Goal: Task Accomplishment & Management: Use online tool/utility

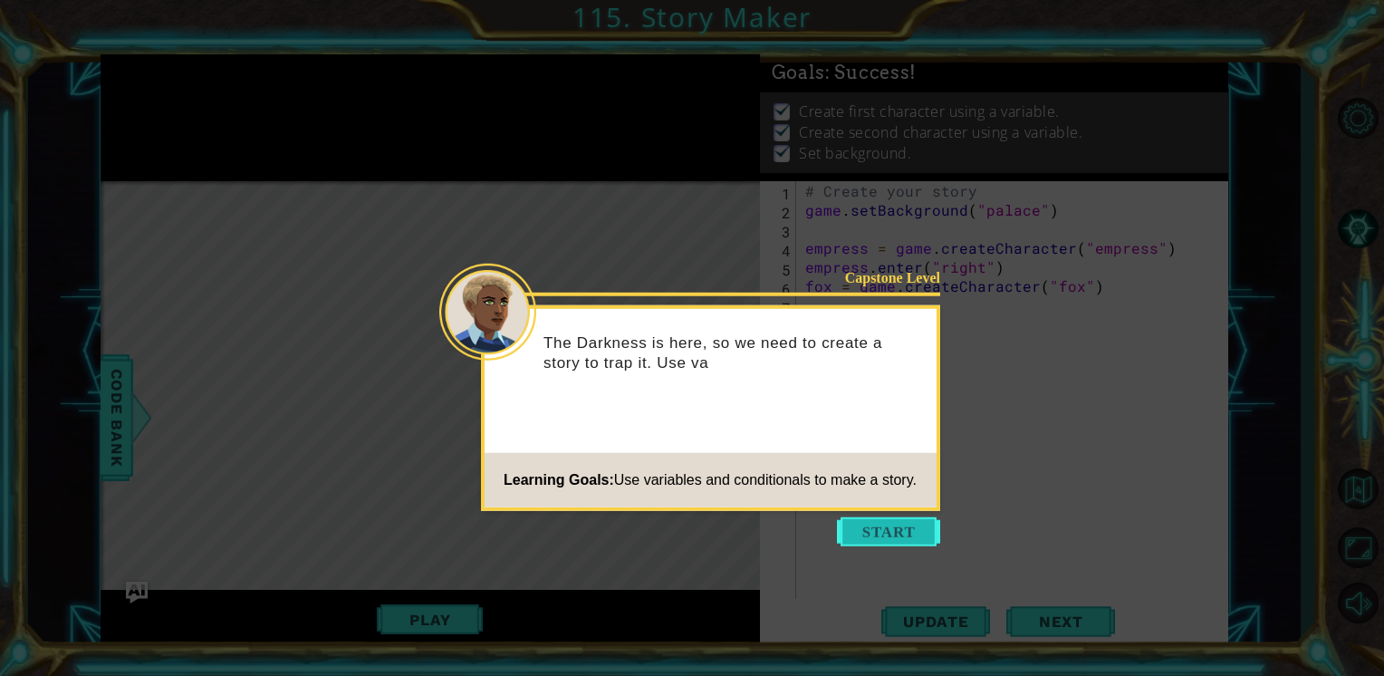
click at [880, 531] on button "Start" at bounding box center [888, 531] width 103 height 29
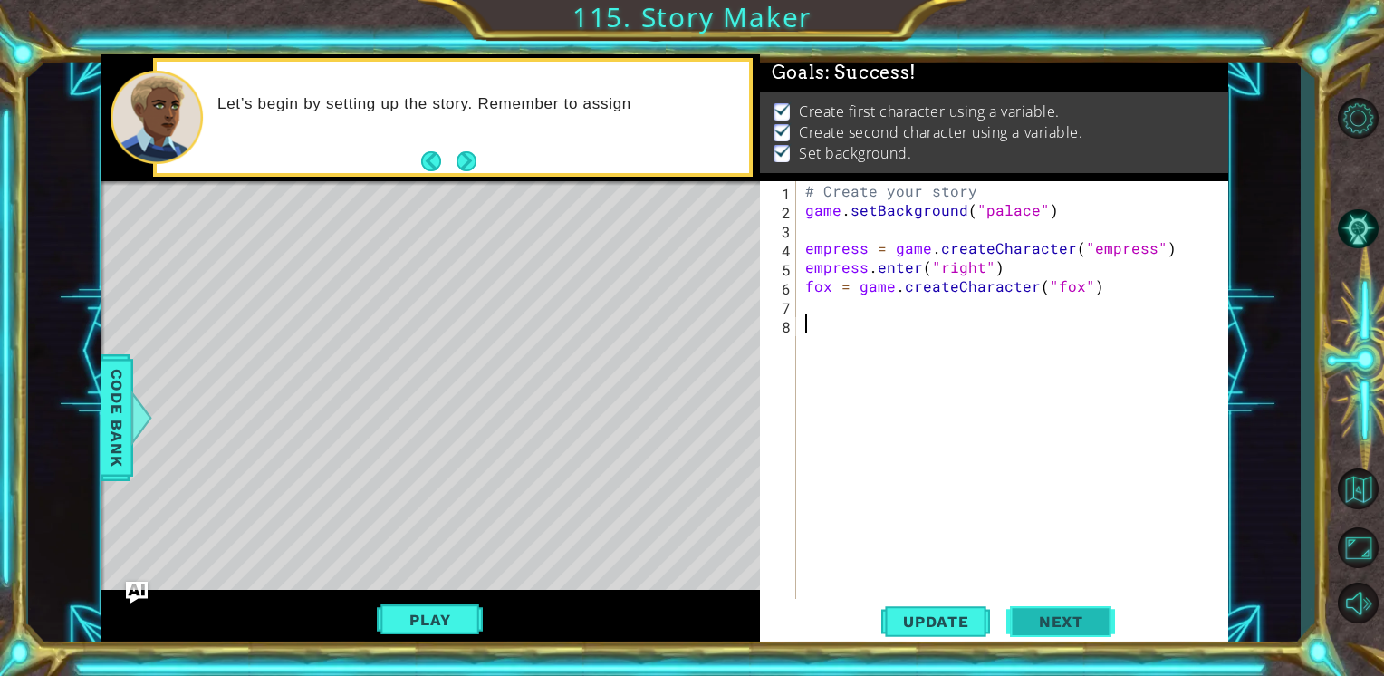
click at [1025, 620] on span "Next" at bounding box center [1061, 621] width 81 height 18
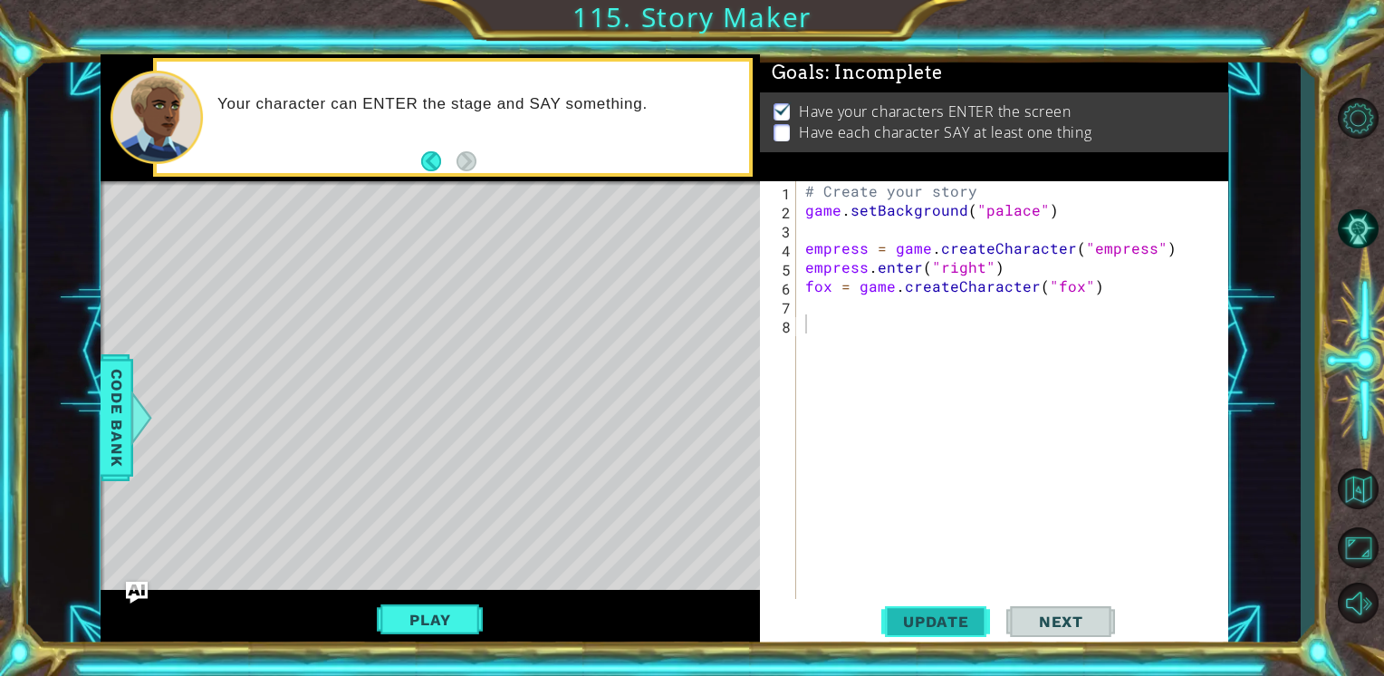
click at [973, 620] on span "Update" at bounding box center [936, 621] width 102 height 18
click at [1011, 274] on div "# Create your story game . setBackground ( "palace" ) empress = game . createCh…" at bounding box center [1017, 409] width 431 height 456
click at [1116, 283] on div "# Create your story game . setBackground ( "palace" ) empress = game . createCh…" at bounding box center [1017, 409] width 431 height 456
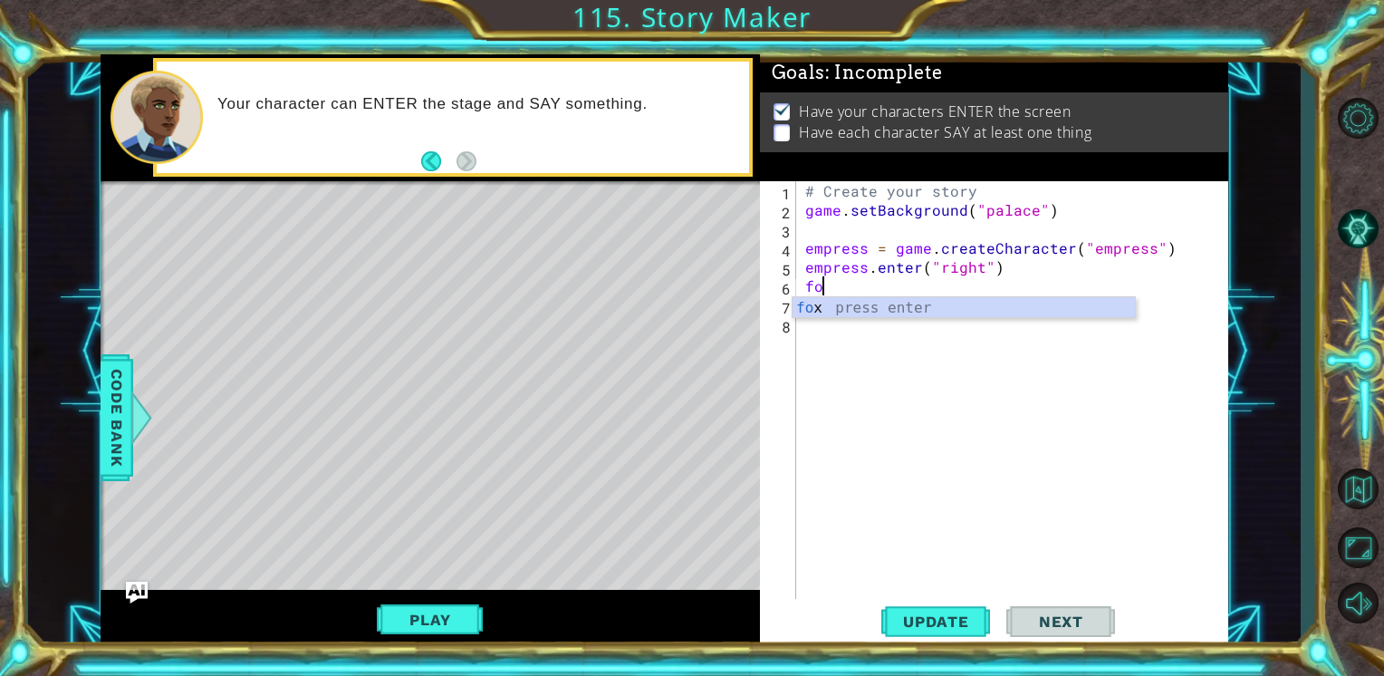
type textarea "f"
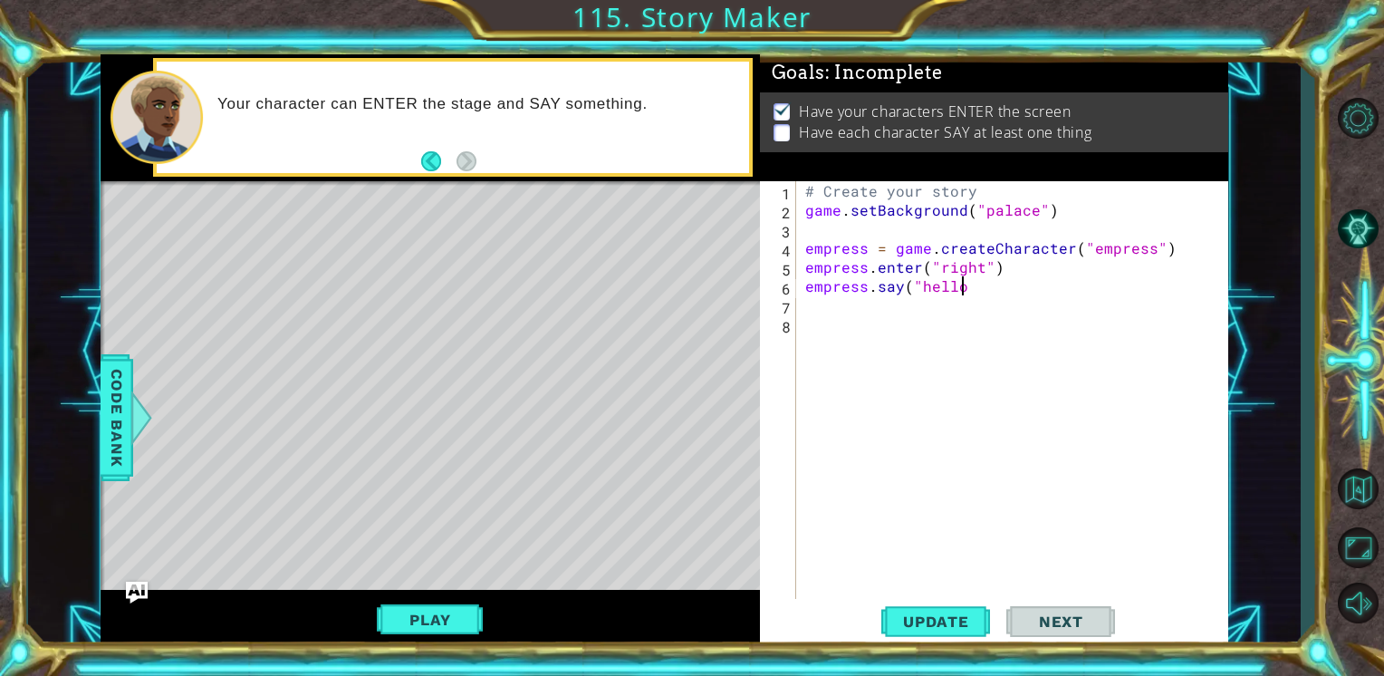
scroll to position [0, 9]
type textarea "empress.say("hello")"
click at [942, 607] on button "Update" at bounding box center [935, 622] width 109 height 47
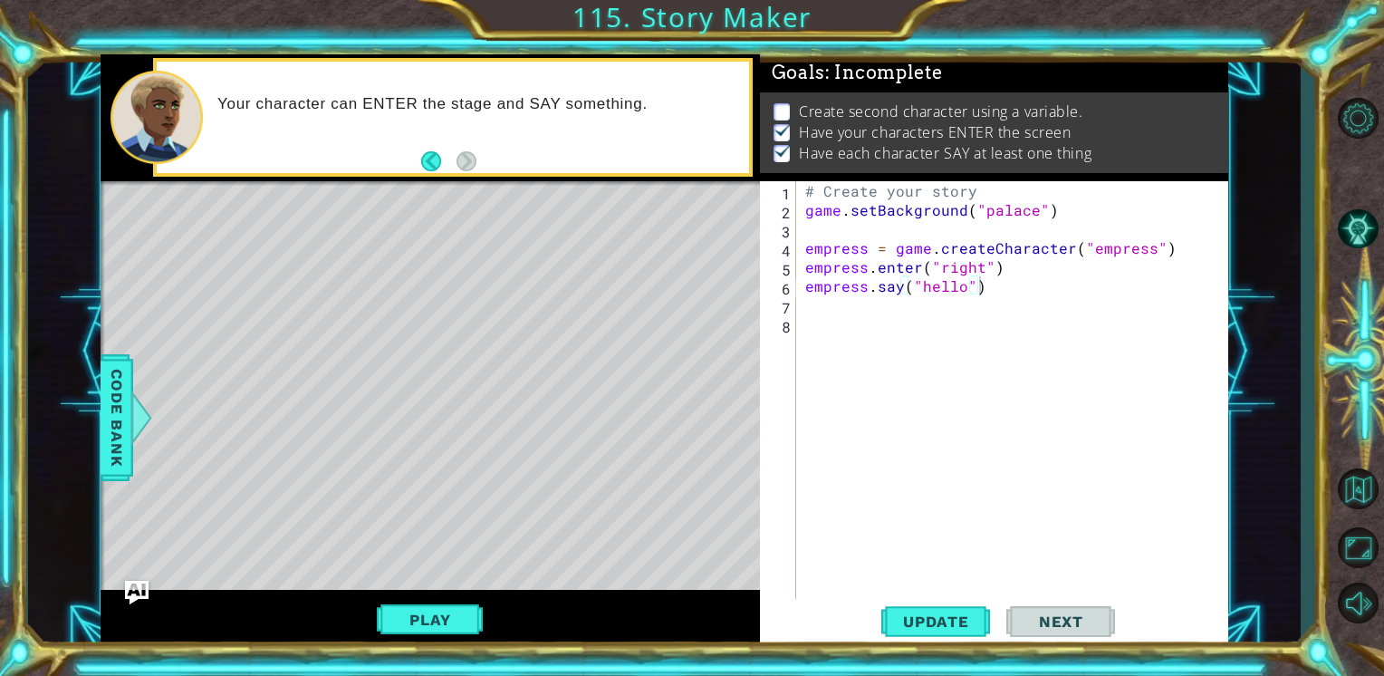
click at [134, 596] on img "Ask AI" at bounding box center [137, 593] width 24 height 24
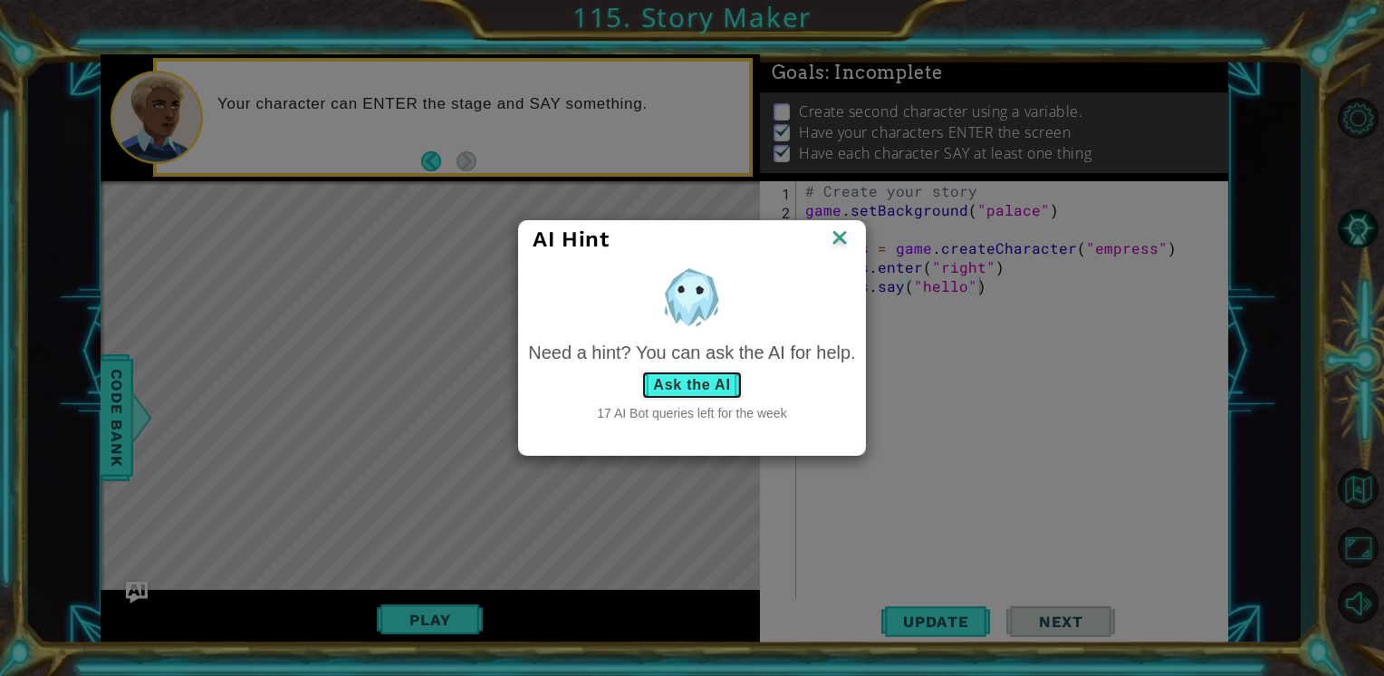
click at [698, 382] on button "Ask the AI" at bounding box center [691, 384] width 101 height 29
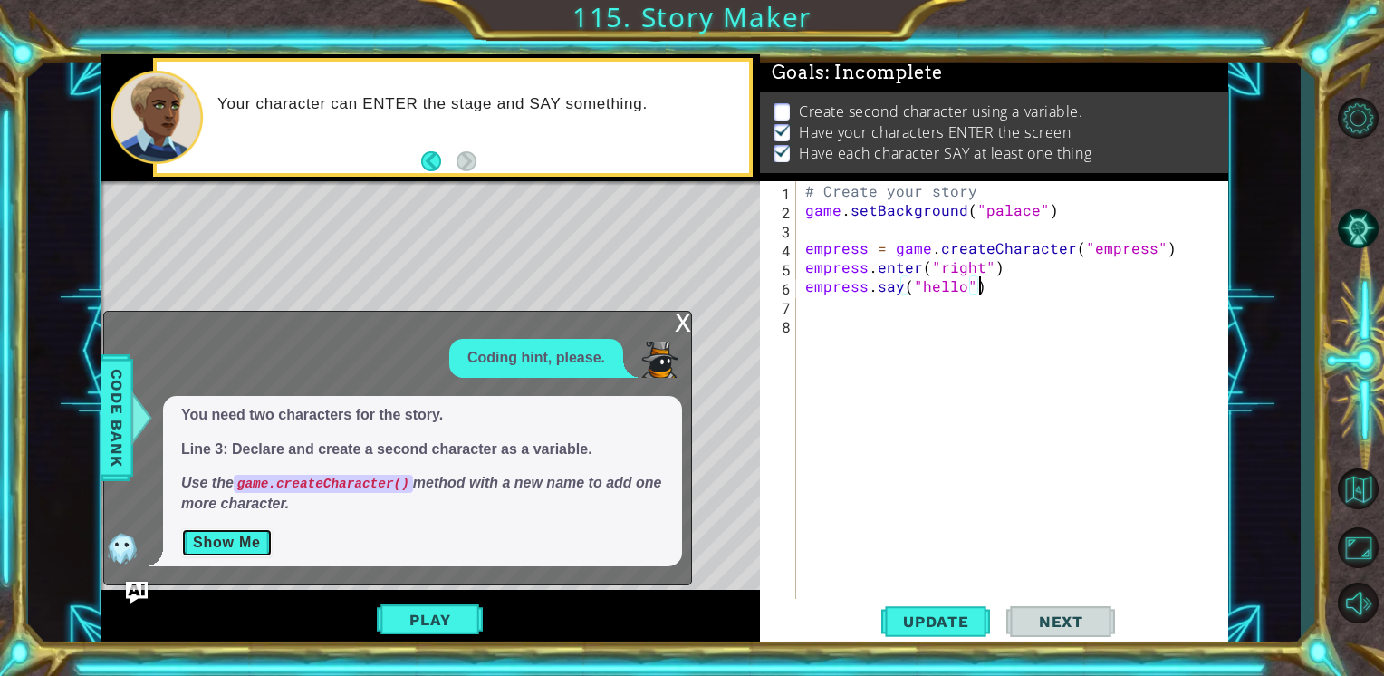
click at [233, 556] on button "Show Me" at bounding box center [226, 542] width 91 height 29
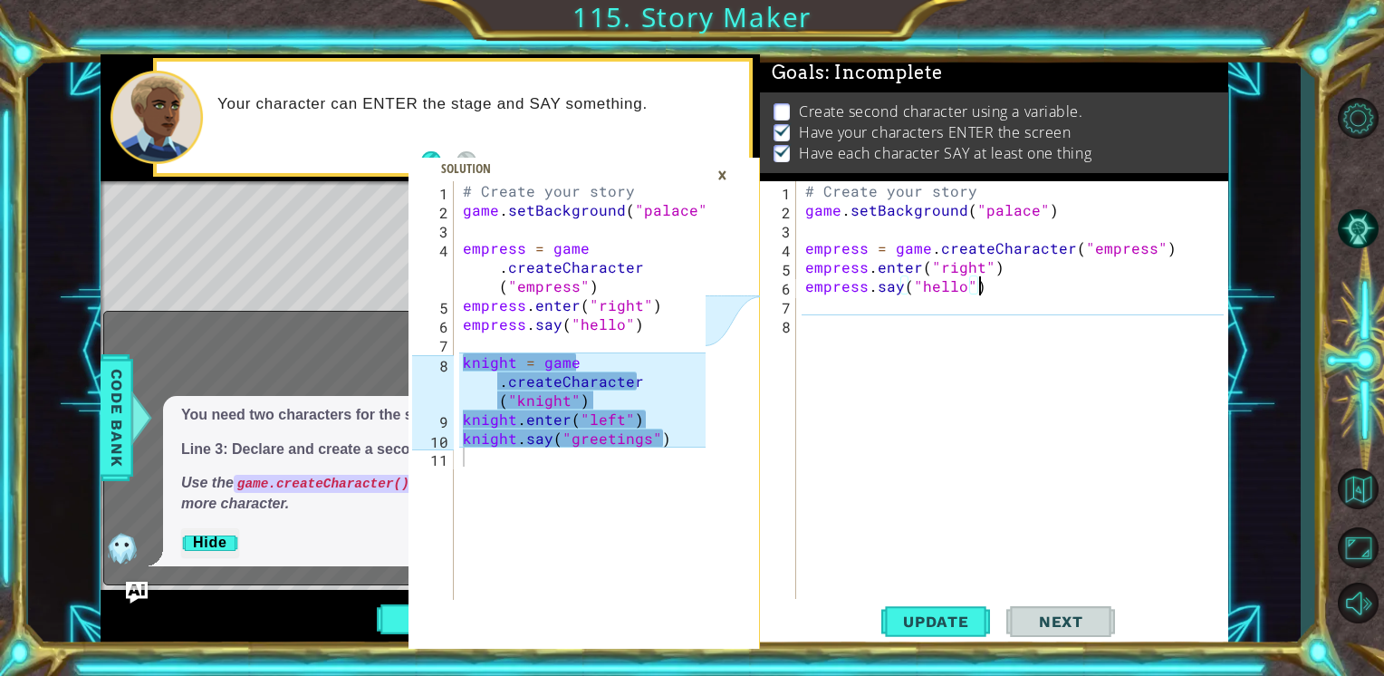
click at [982, 284] on div "# Create your story game . setBackground ( "palace" ) empress = game . createCh…" at bounding box center [1017, 409] width 431 height 456
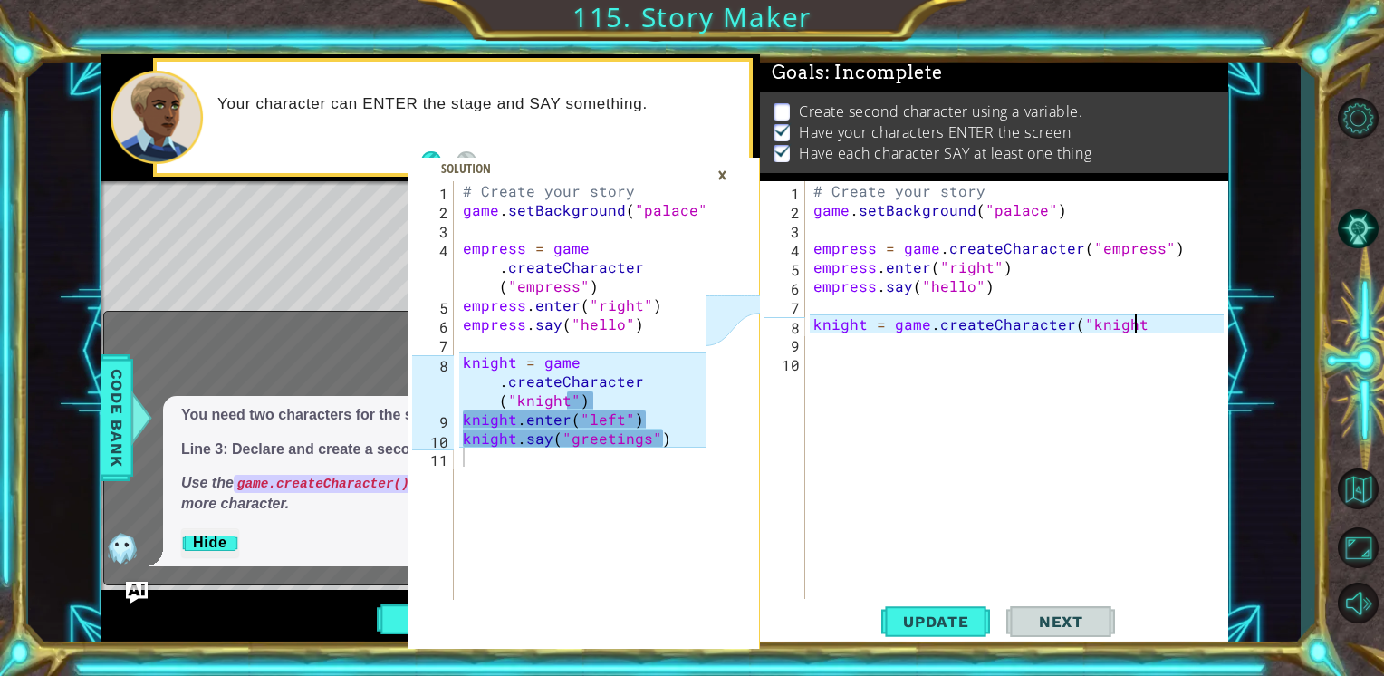
scroll to position [0, 18]
type textarea "knight = game.createCharacter("knight")"
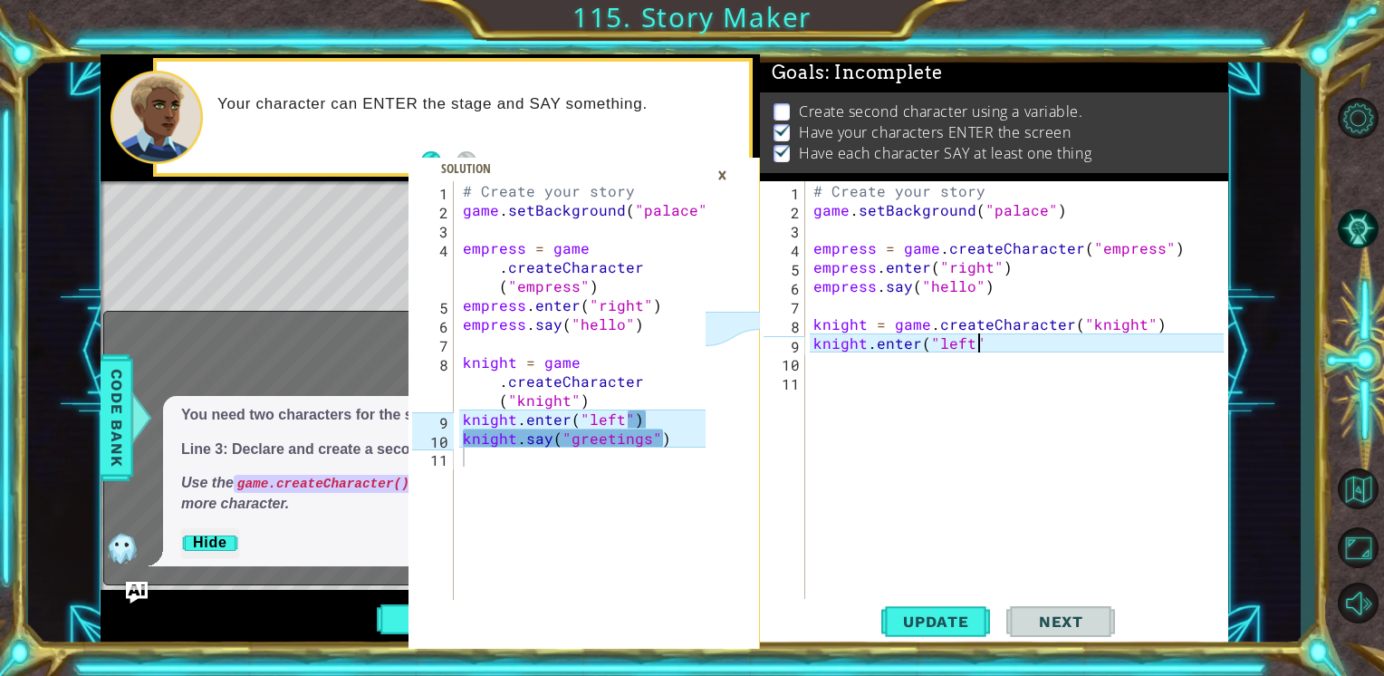
scroll to position [0, 9]
type textarea "knight.enter("left")"
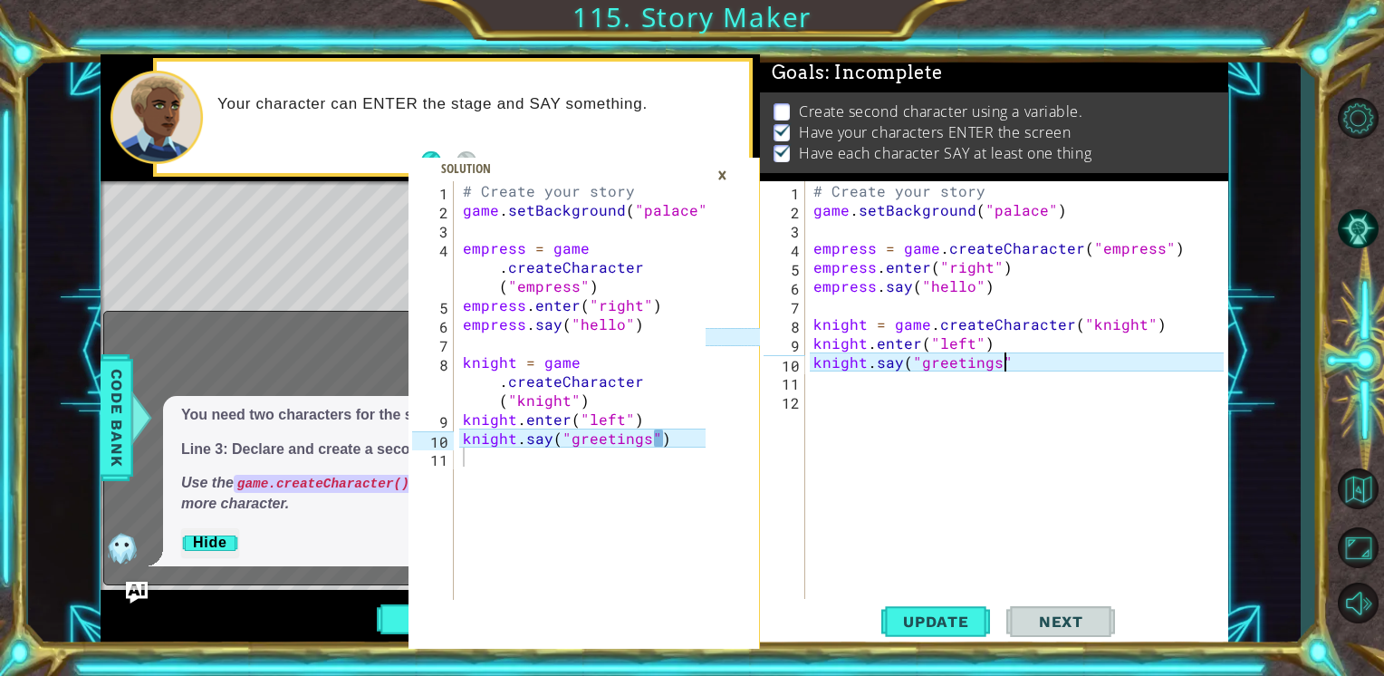
scroll to position [0, 11]
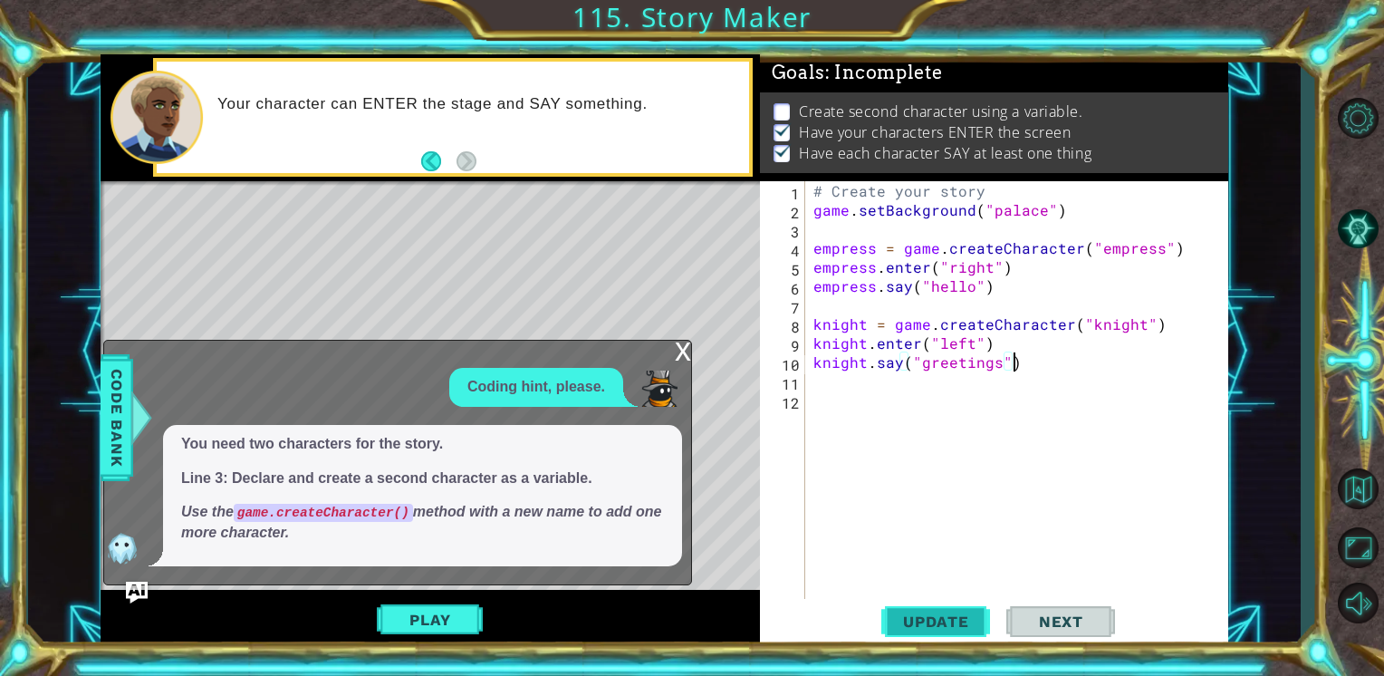
type textarea "knight.say("greetings")"
click at [949, 614] on span "Update" at bounding box center [936, 621] width 102 height 18
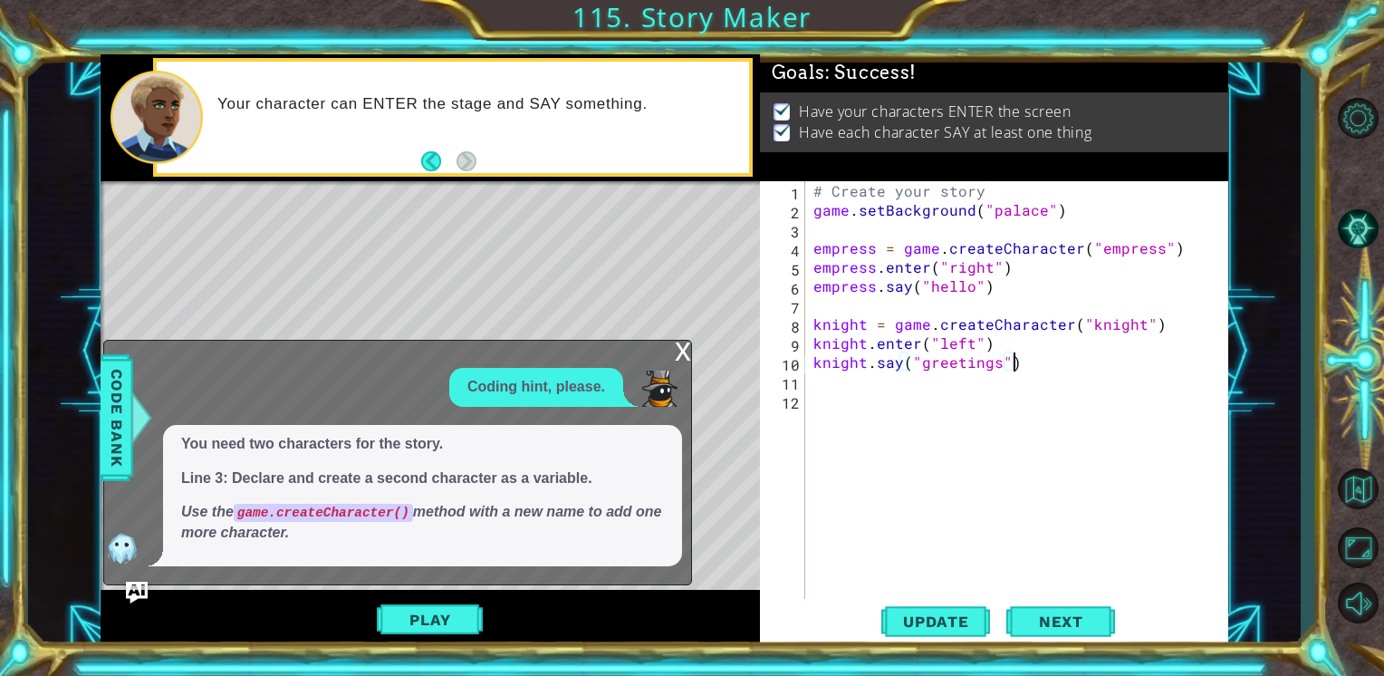
click at [683, 347] on div "x" at bounding box center [683, 350] width 16 height 18
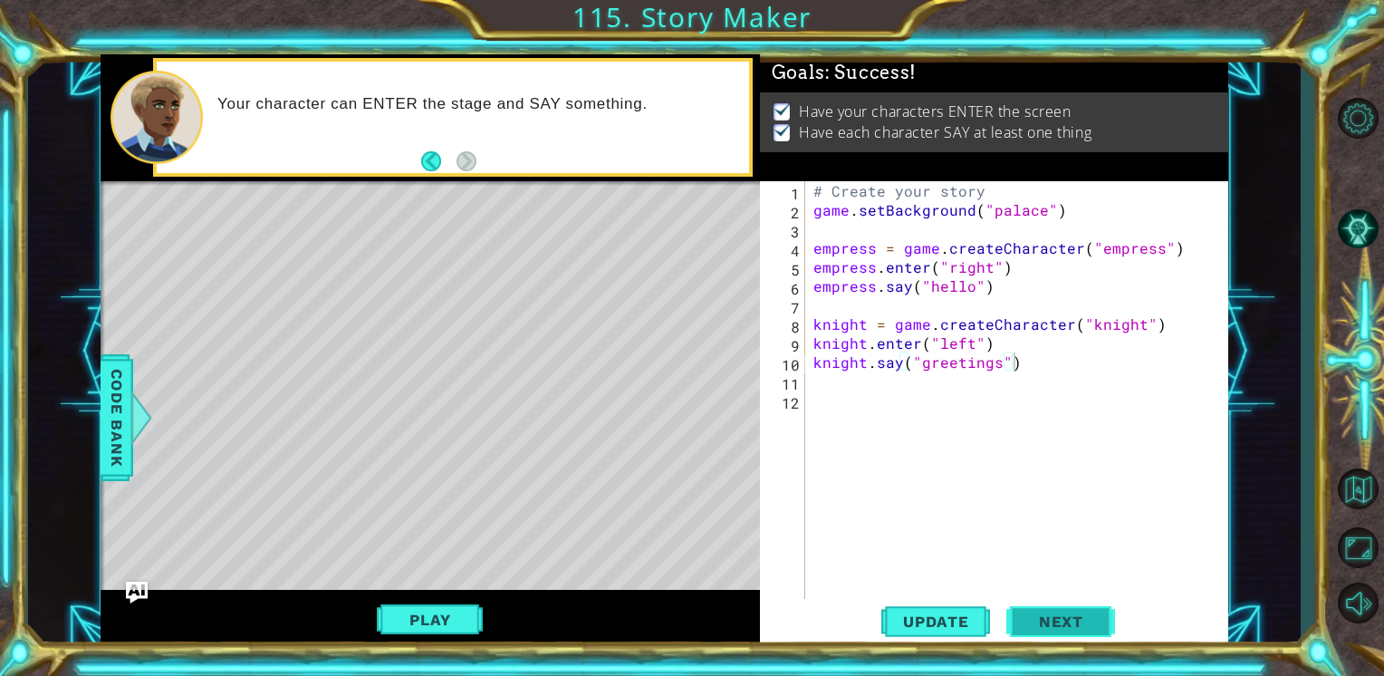
click at [1070, 624] on span "Next" at bounding box center [1061, 622] width 81 height 18
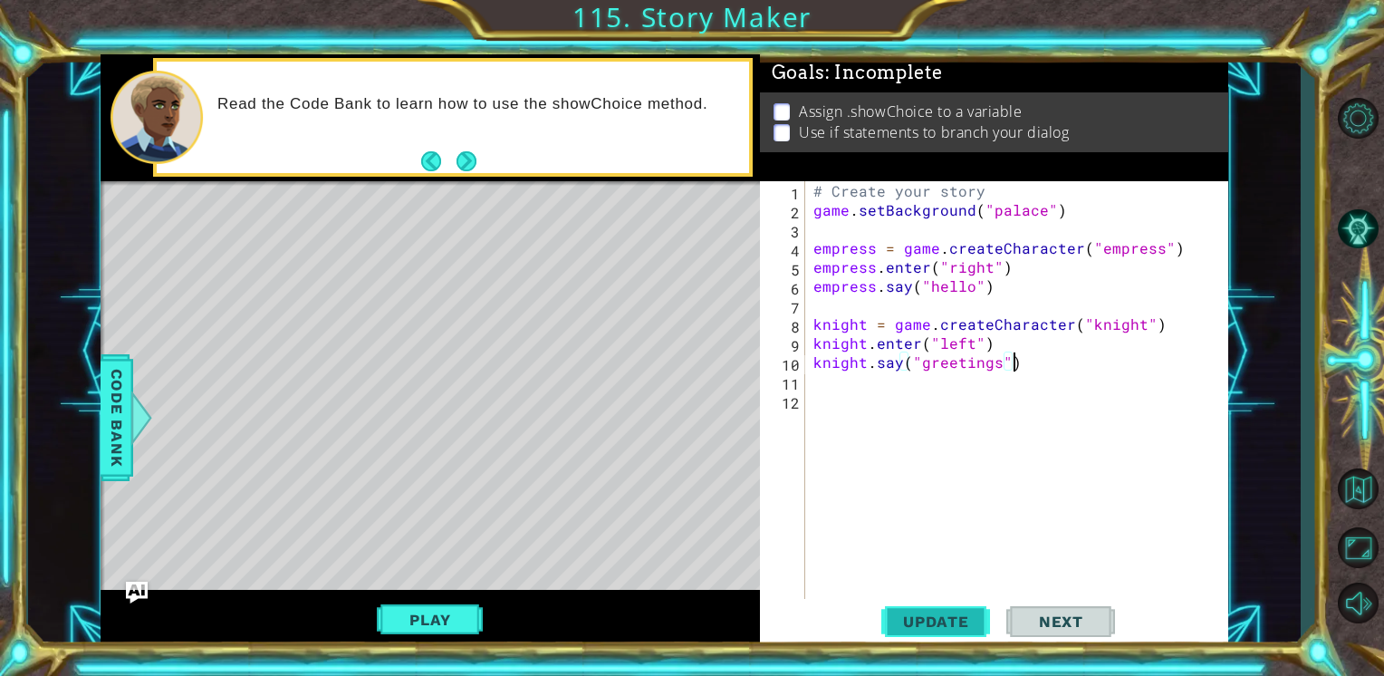
click at [942, 620] on span "Update" at bounding box center [936, 621] width 102 height 18
click at [126, 457] on span "Code Bank" at bounding box center [116, 416] width 29 height 110
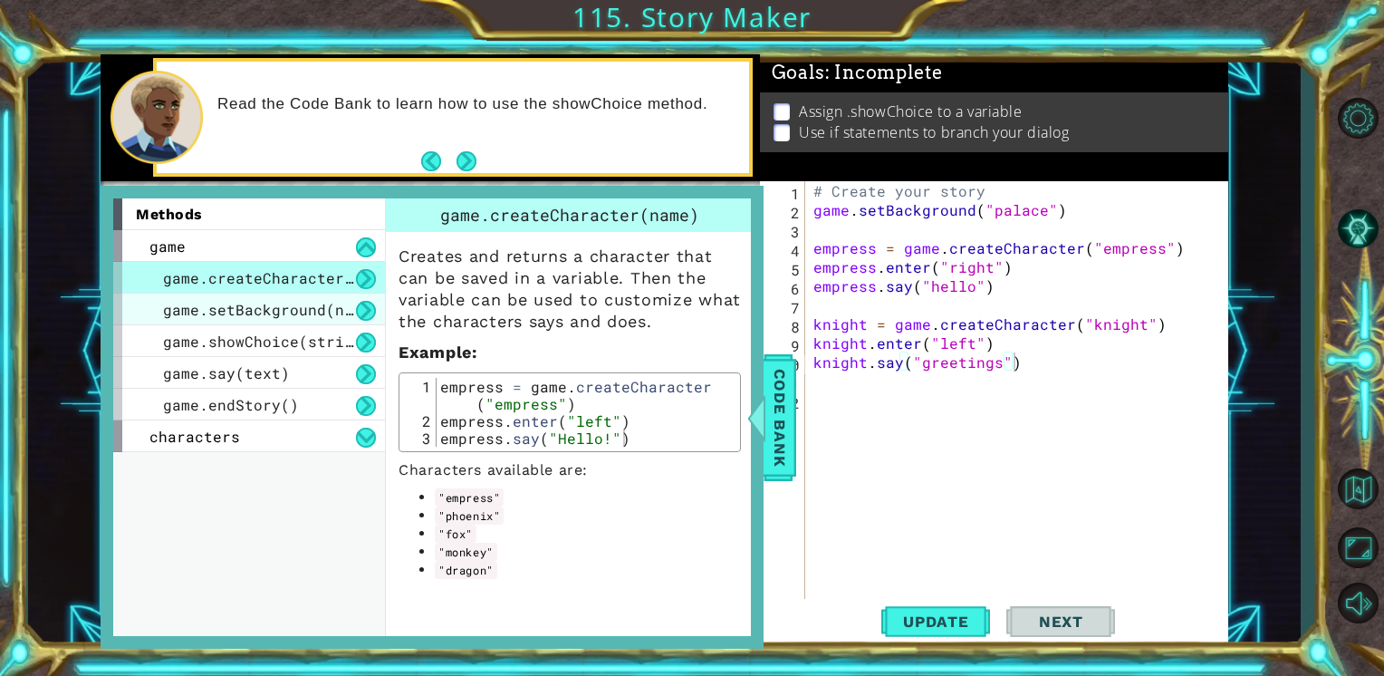
click at [280, 309] on span "game.setBackground(name)" at bounding box center [271, 309] width 217 height 19
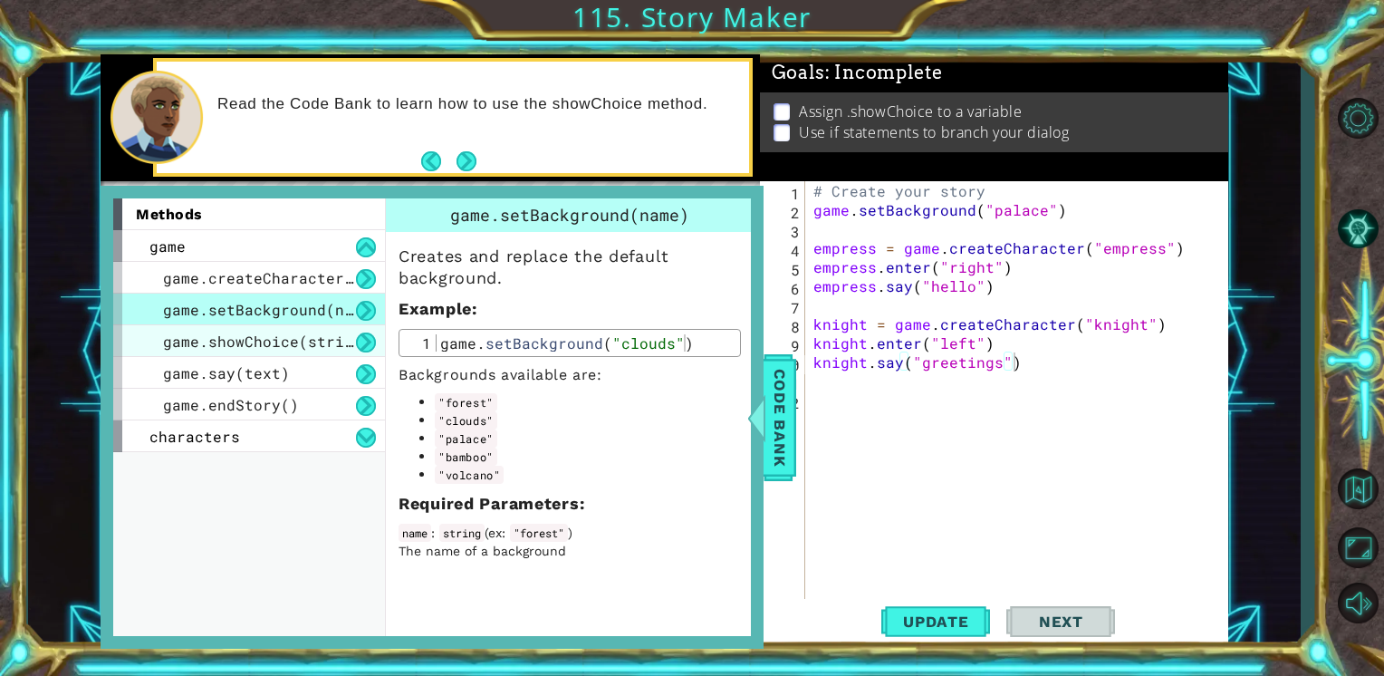
click at [293, 350] on div "game.showChoice(string1, string2)" at bounding box center [249, 341] width 272 height 32
